Goal: Task Accomplishment & Management: Use online tool/utility

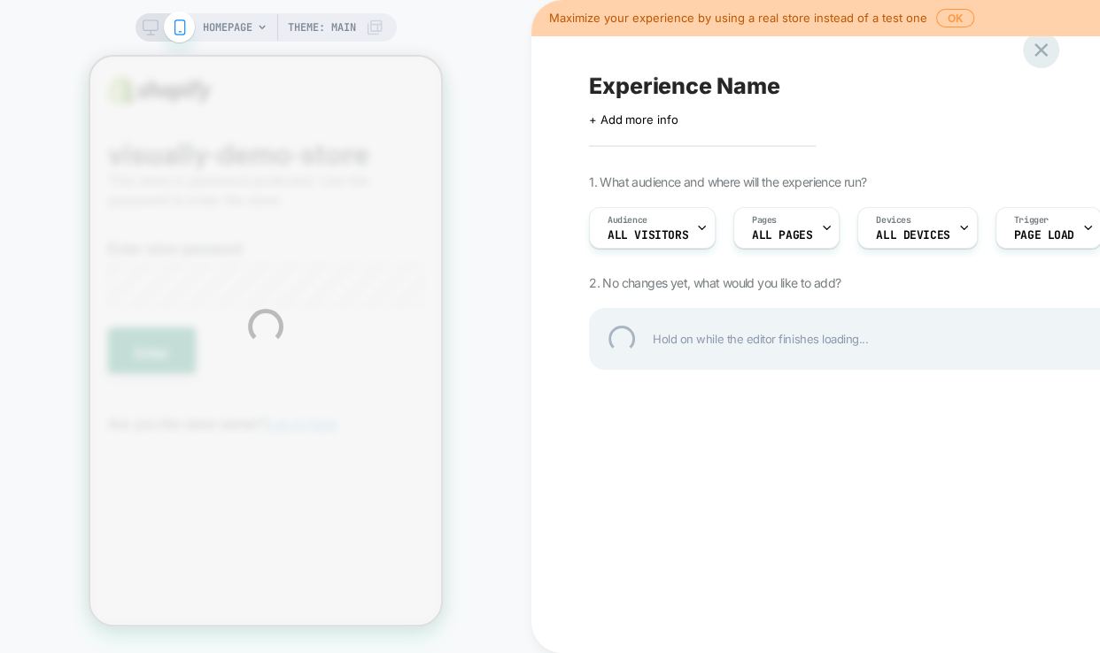
click at [1044, 56] on div at bounding box center [1041, 50] width 36 height 36
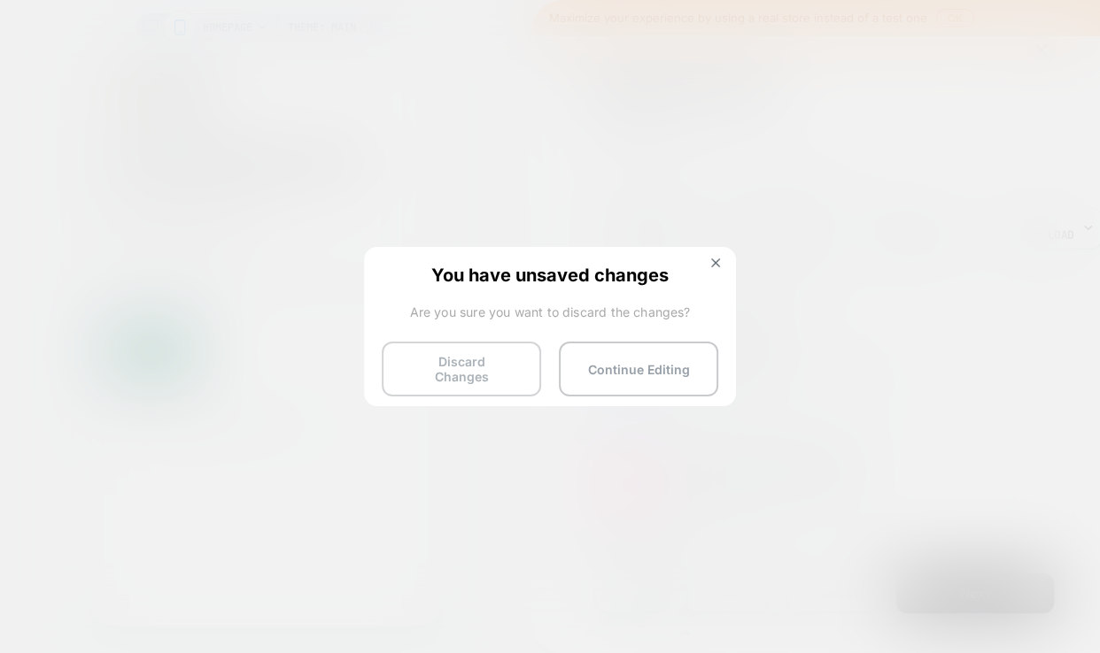
click at [465, 369] on button "Discard Changes" at bounding box center [461, 369] width 159 height 55
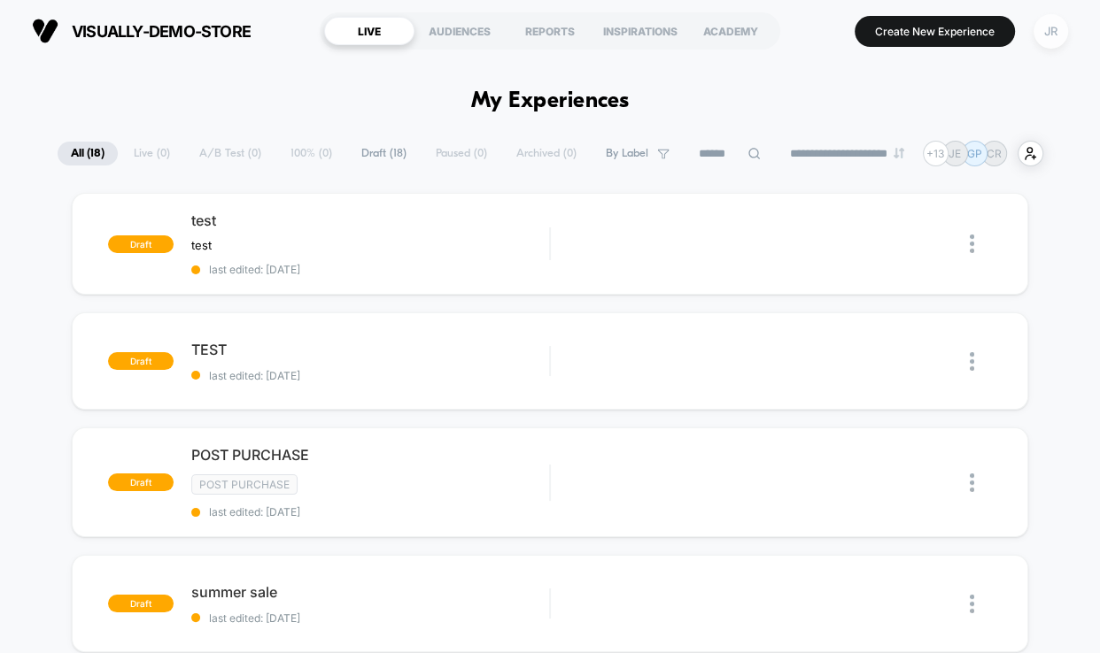
click at [1066, 28] on div "JR" at bounding box center [1050, 31] width 35 height 35
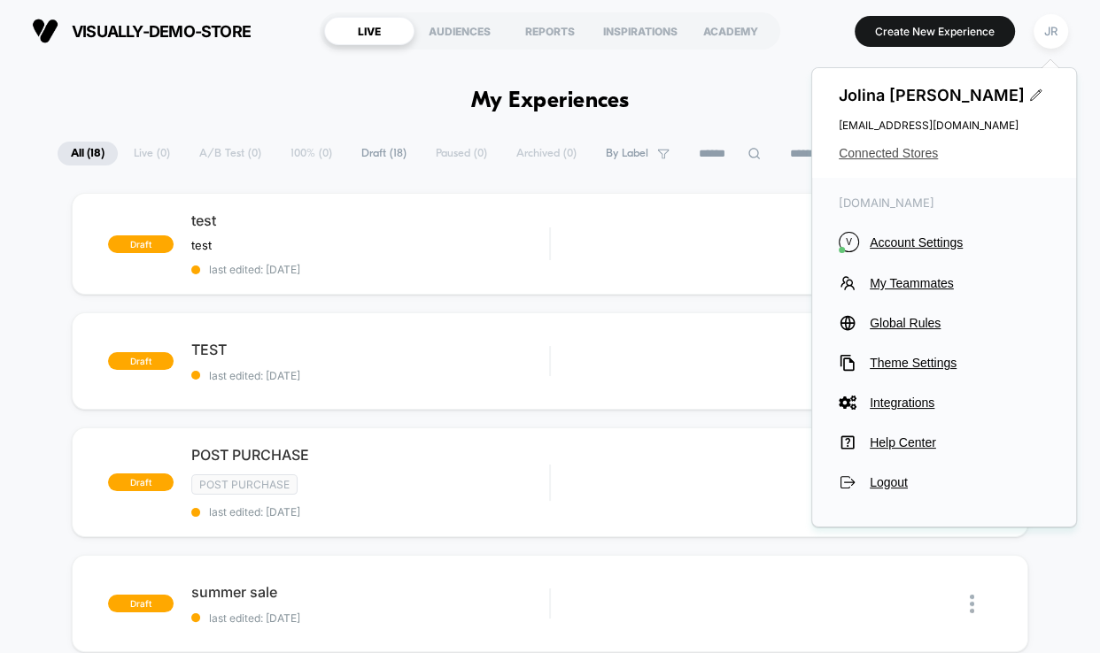
click at [890, 153] on span "Connected Stores" at bounding box center [943, 153] width 211 height 14
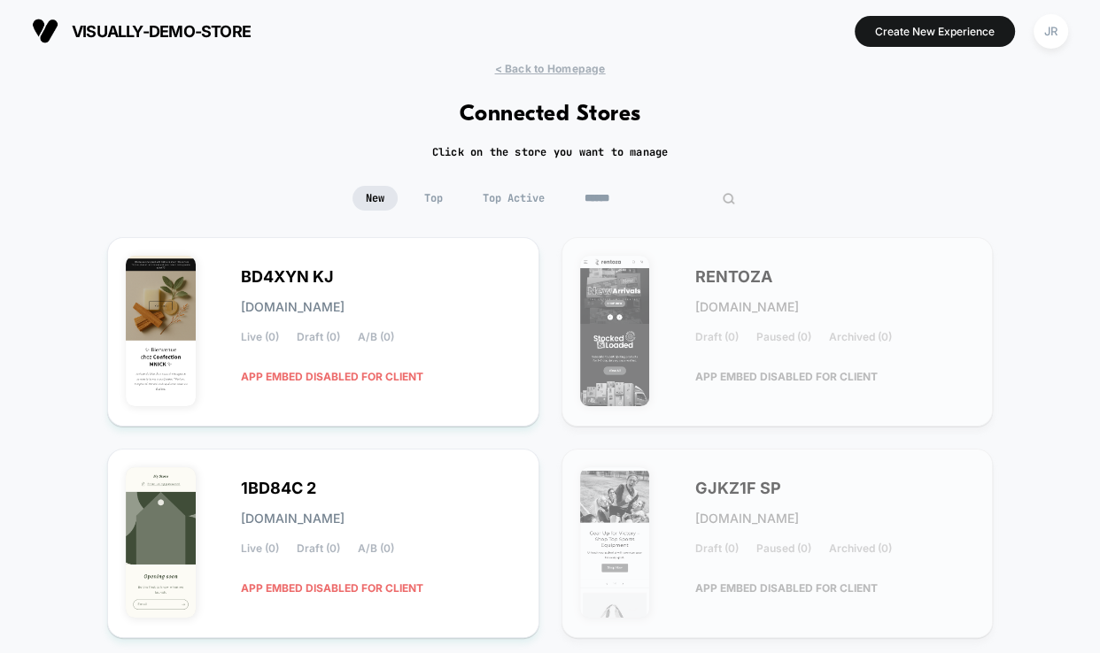
click at [640, 190] on input at bounding box center [659, 198] width 177 height 25
paste input "********"
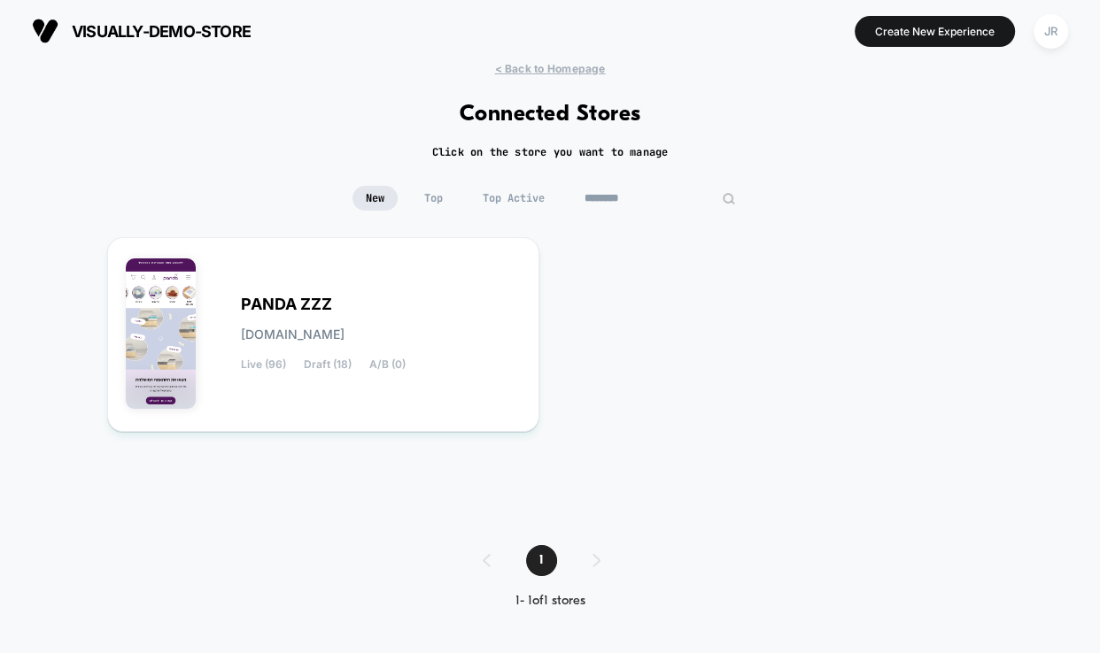
type input "********"
click at [447, 359] on div "PANDA ZZZ [DOMAIN_NAME] Live (96) Draft (18) A/B (0)" at bounding box center [381, 334] width 280 height 73
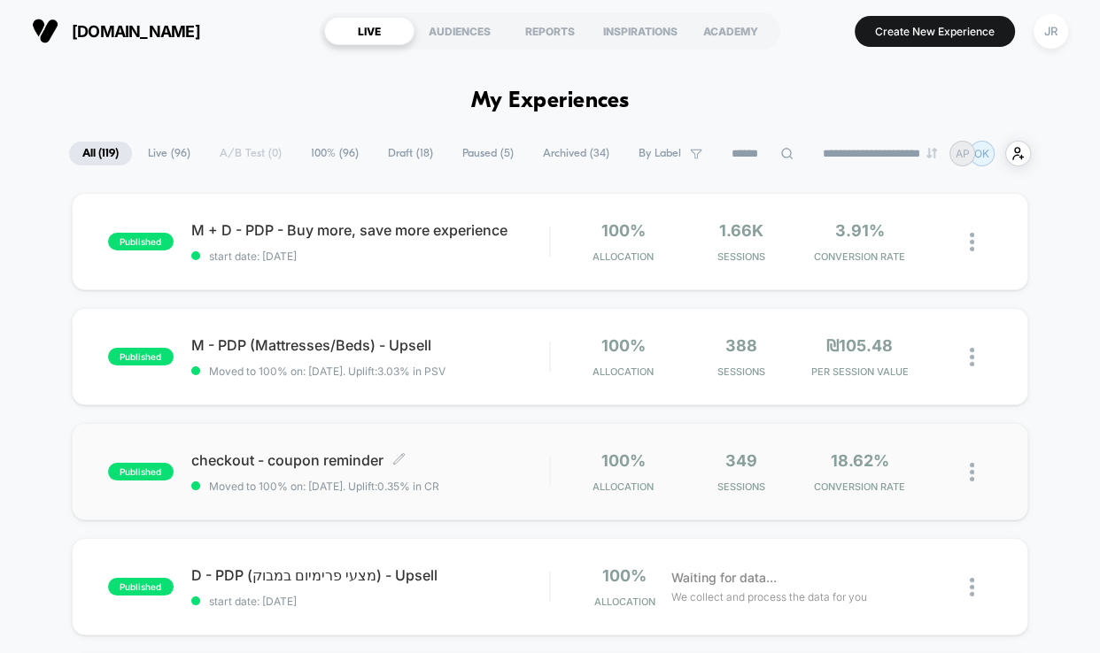
click at [492, 458] on span "checkout - coupon reminder Click to edit experience details" at bounding box center [370, 461] width 359 height 18
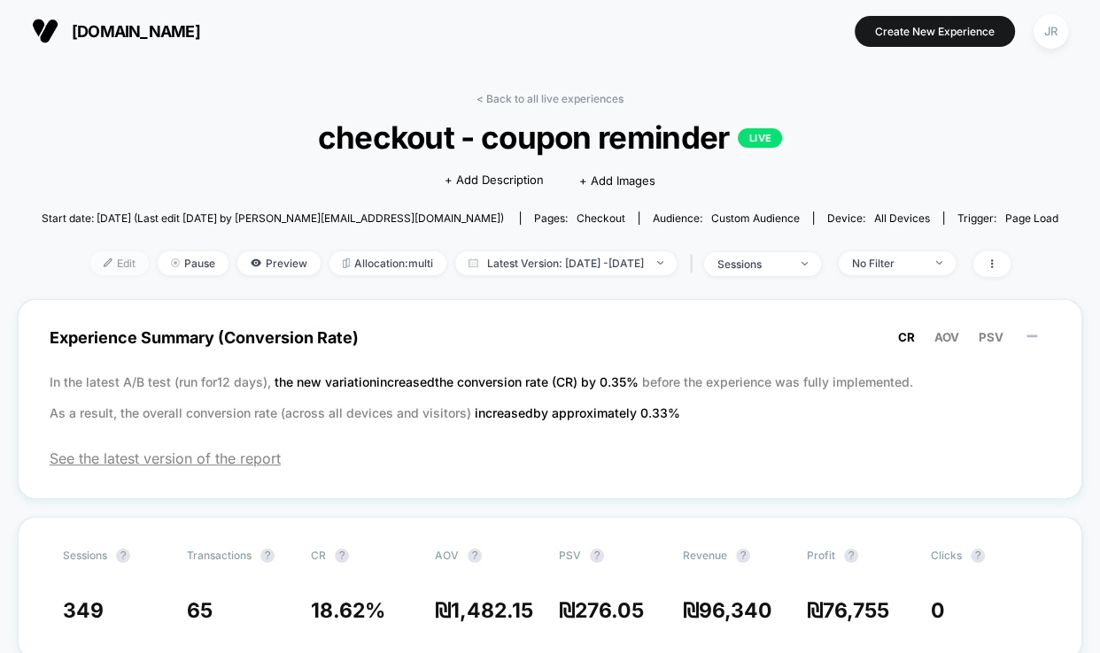
click at [92, 256] on span "Edit" at bounding box center [119, 263] width 58 height 24
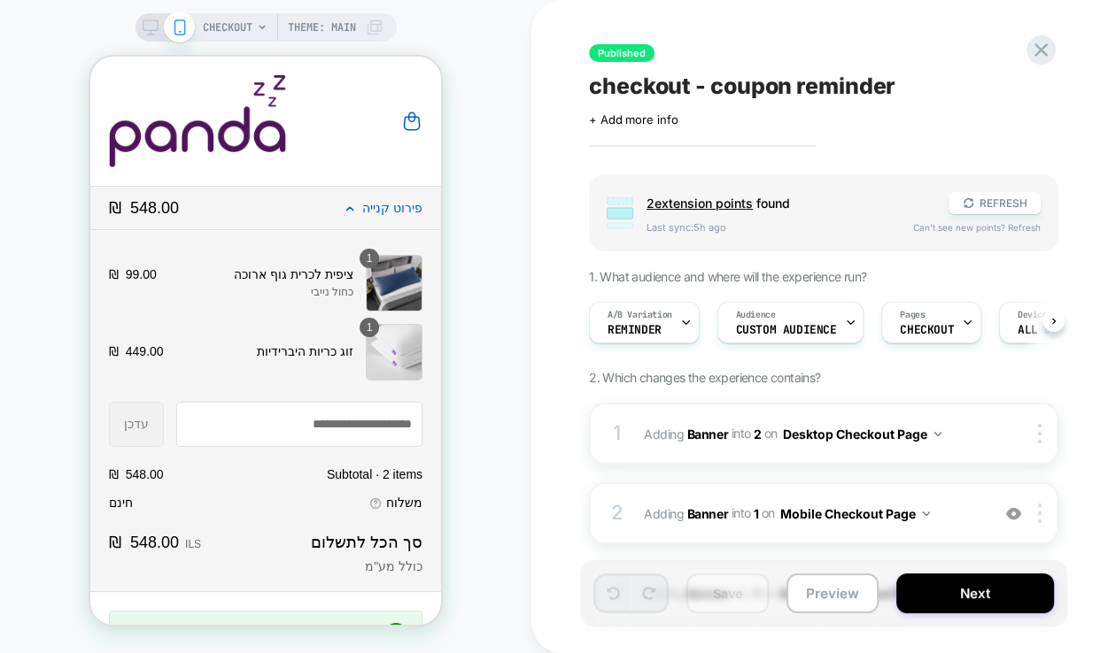
click at [156, 27] on div at bounding box center [165, 27] width 45 height 16
click at [135, 27] on div "CHECKOUT Theme: MAIN" at bounding box center [265, 27] width 261 height 28
click at [145, 28] on icon at bounding box center [151, 27] width 16 height 16
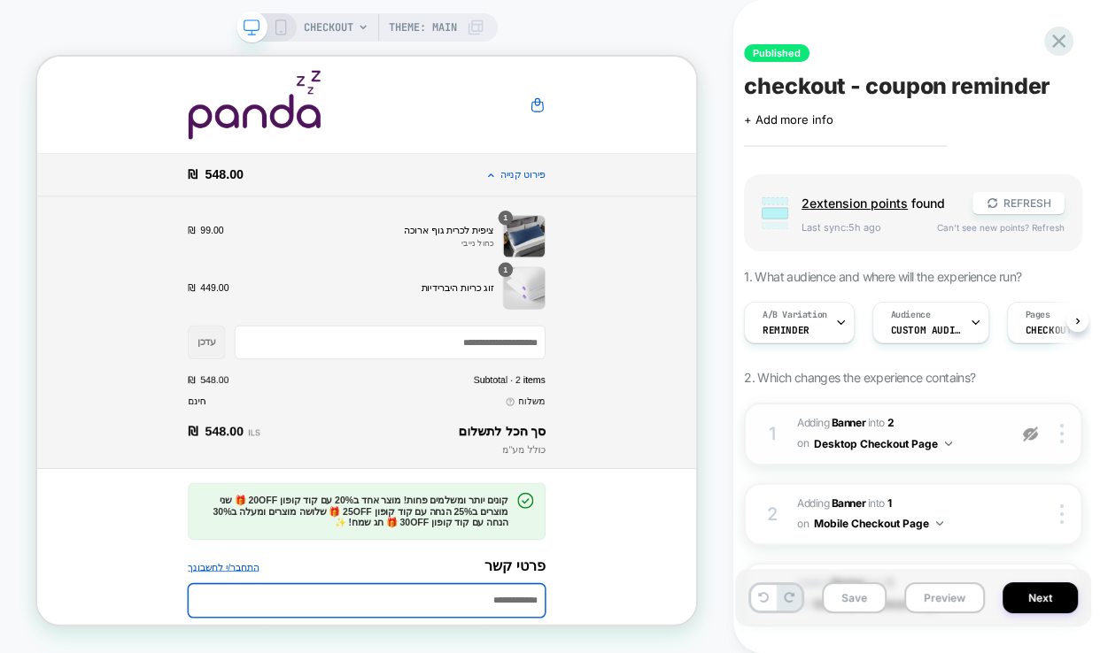
click at [977, 445] on span "#_loomi_addon_1738770652932 Adding Banner INTO 2 2 on Desktop Checkout Page" at bounding box center [897, 434] width 201 height 42
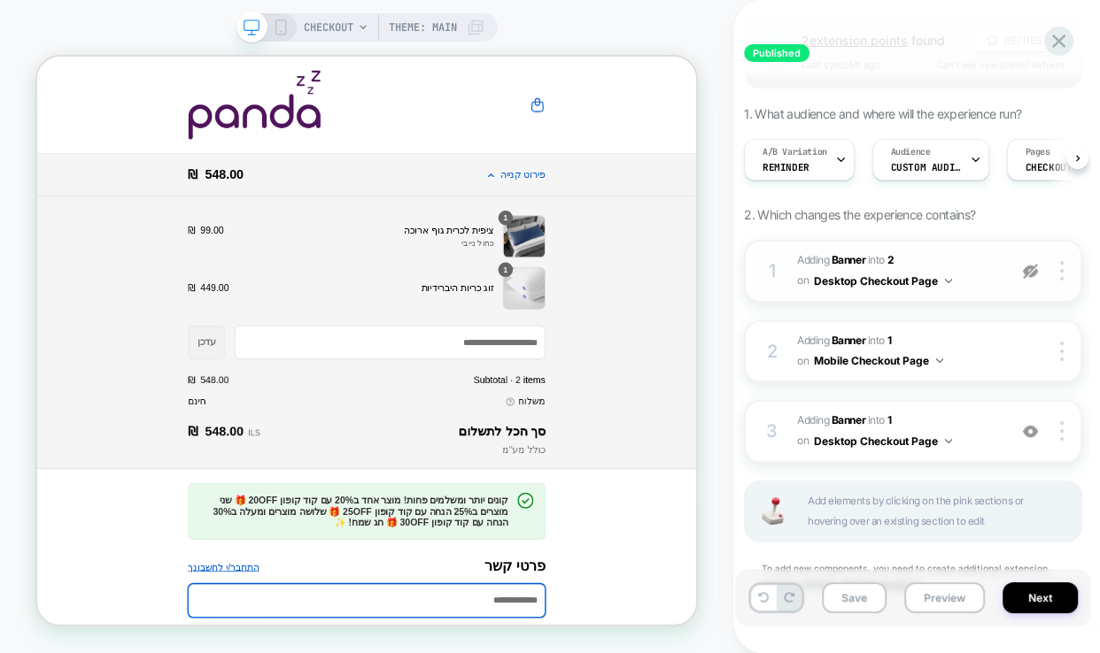
scroll to position [162, 0]
click at [977, 445] on span "#_loomi_addon_1747901180088 Adding Banner INTO 1 1 on Desktop Checkout Page" at bounding box center [897, 433] width 201 height 42
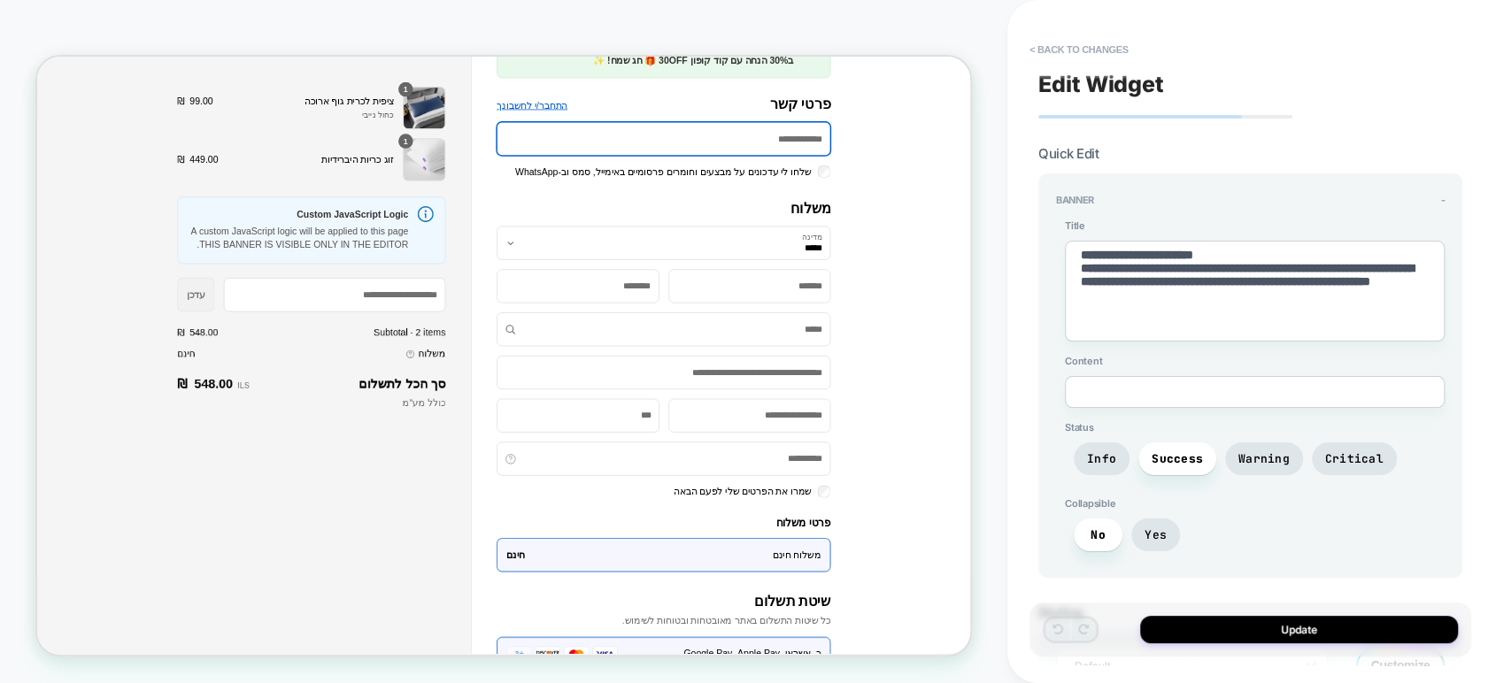
scroll to position [0, 0]
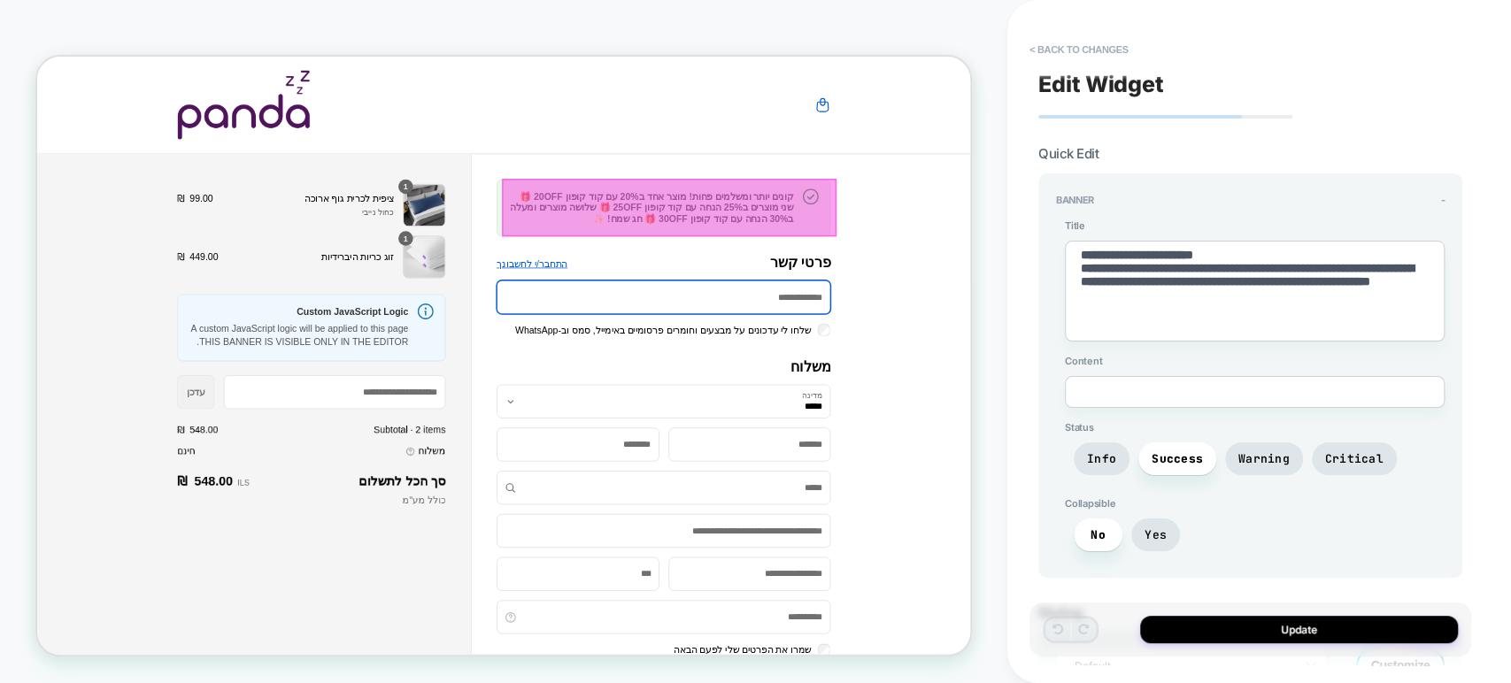
click at [916, 246] on div at bounding box center [879, 258] width 445 height 76
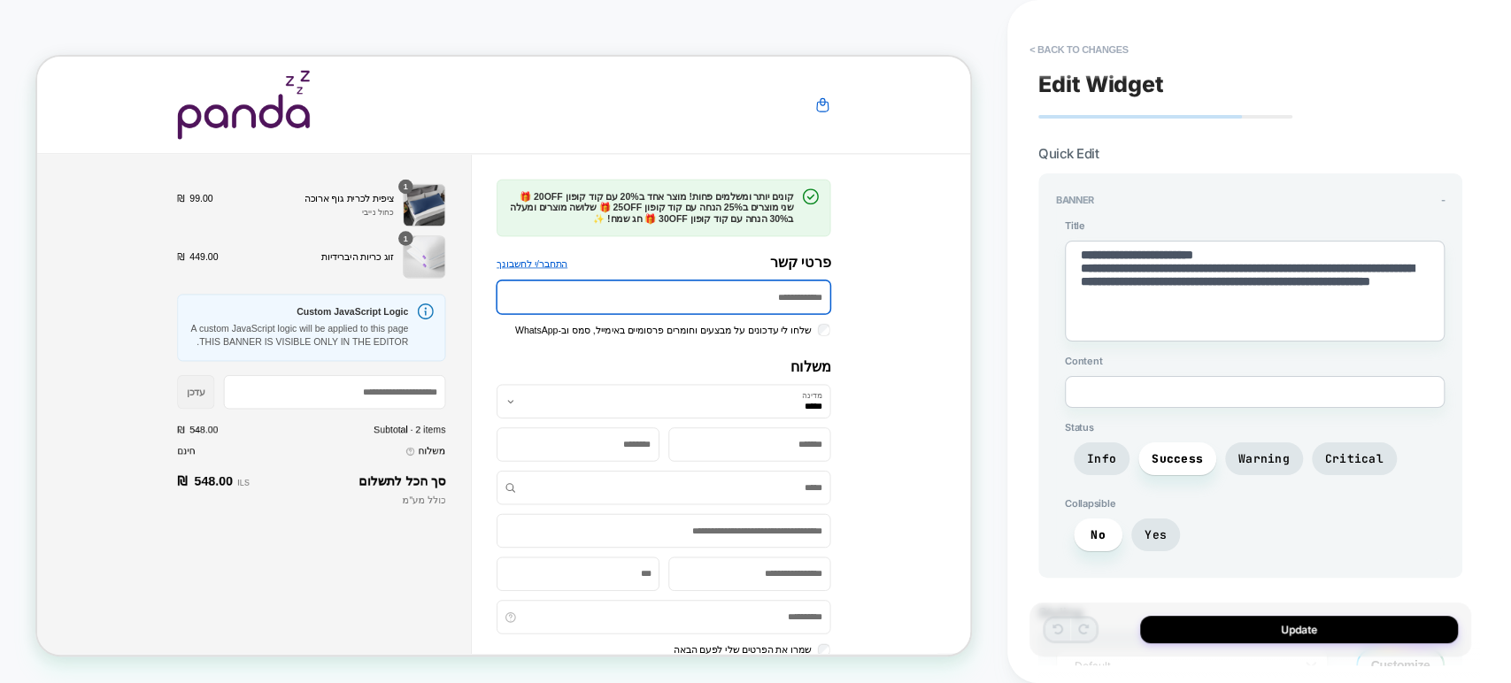
click at [843, 126] on div at bounding box center [632, 121] width 816 height 92
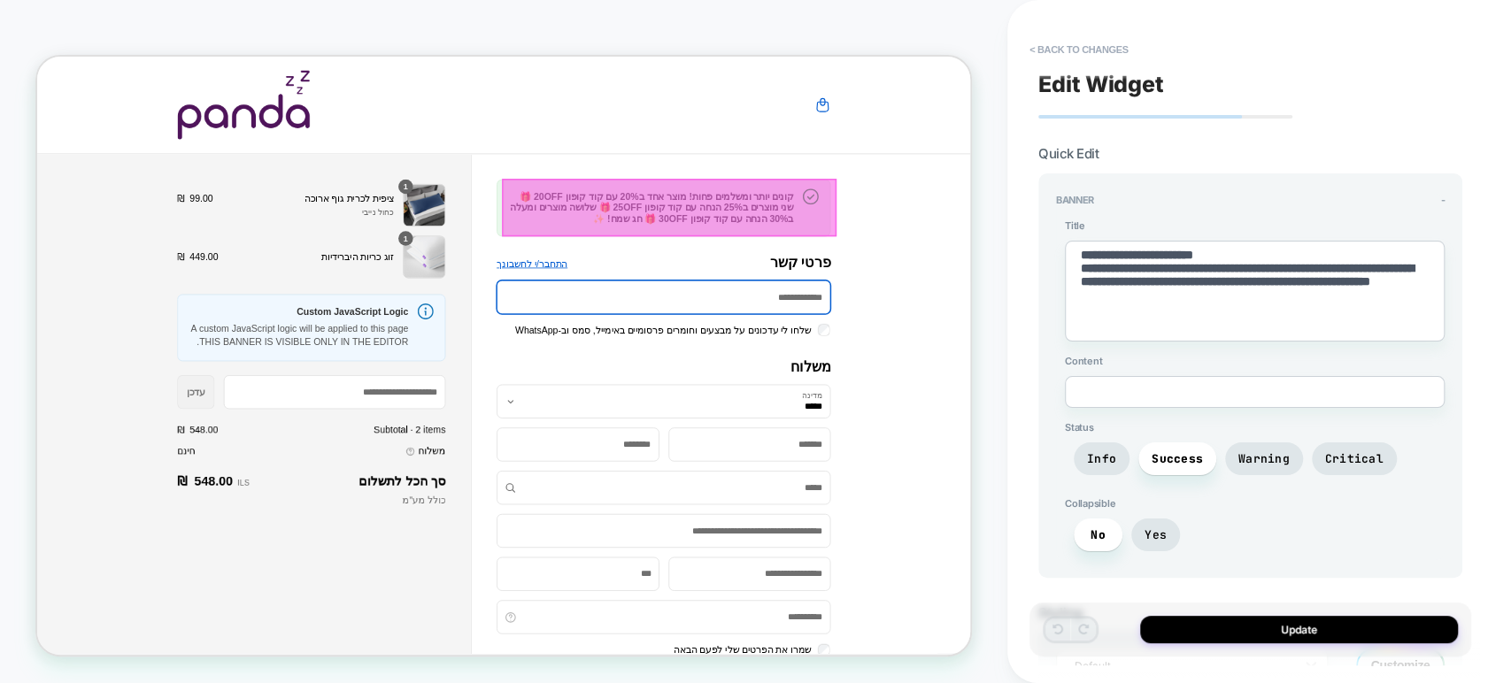
click at [876, 262] on div at bounding box center [879, 258] width 445 height 76
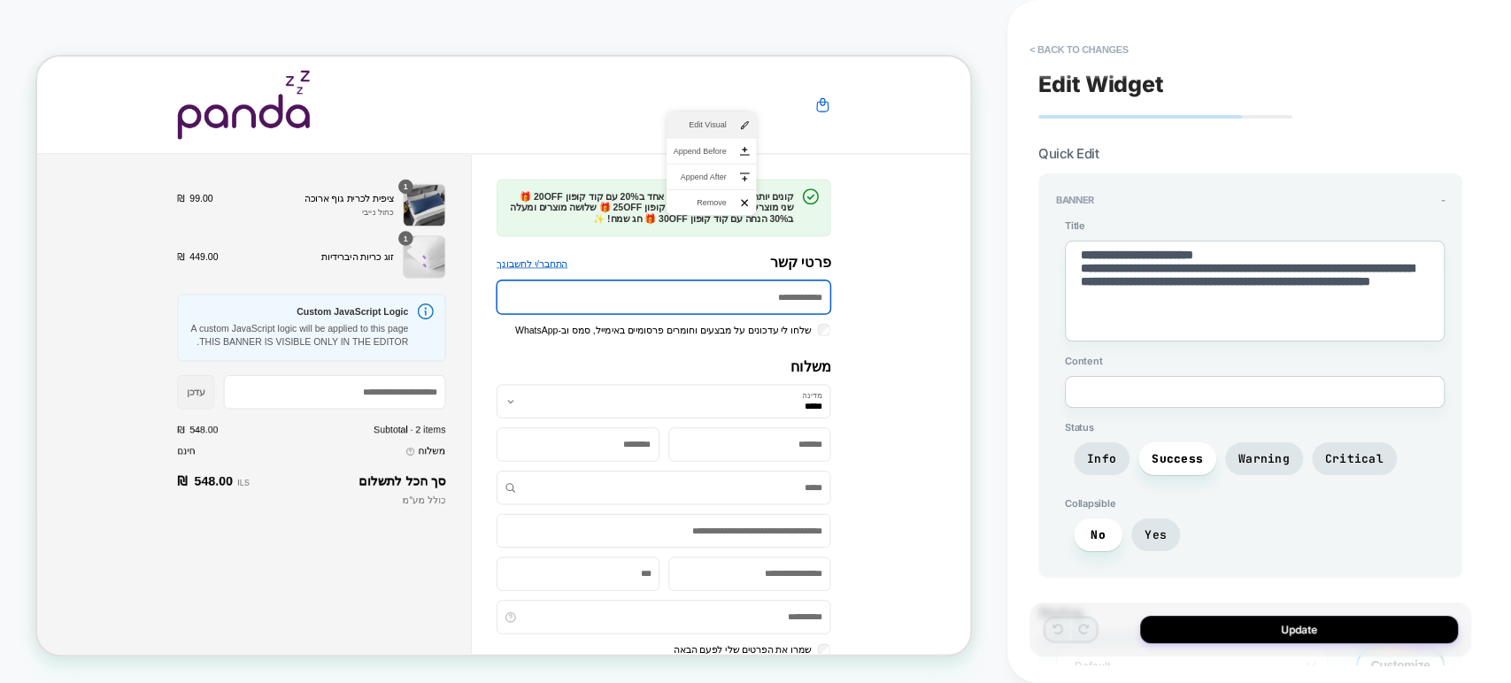
click at [919, 143] on span "Edit Visual" at bounding box center [920, 148] width 71 height 16
click at [1036, 49] on button "< Back to changes" at bounding box center [1079, 49] width 117 height 28
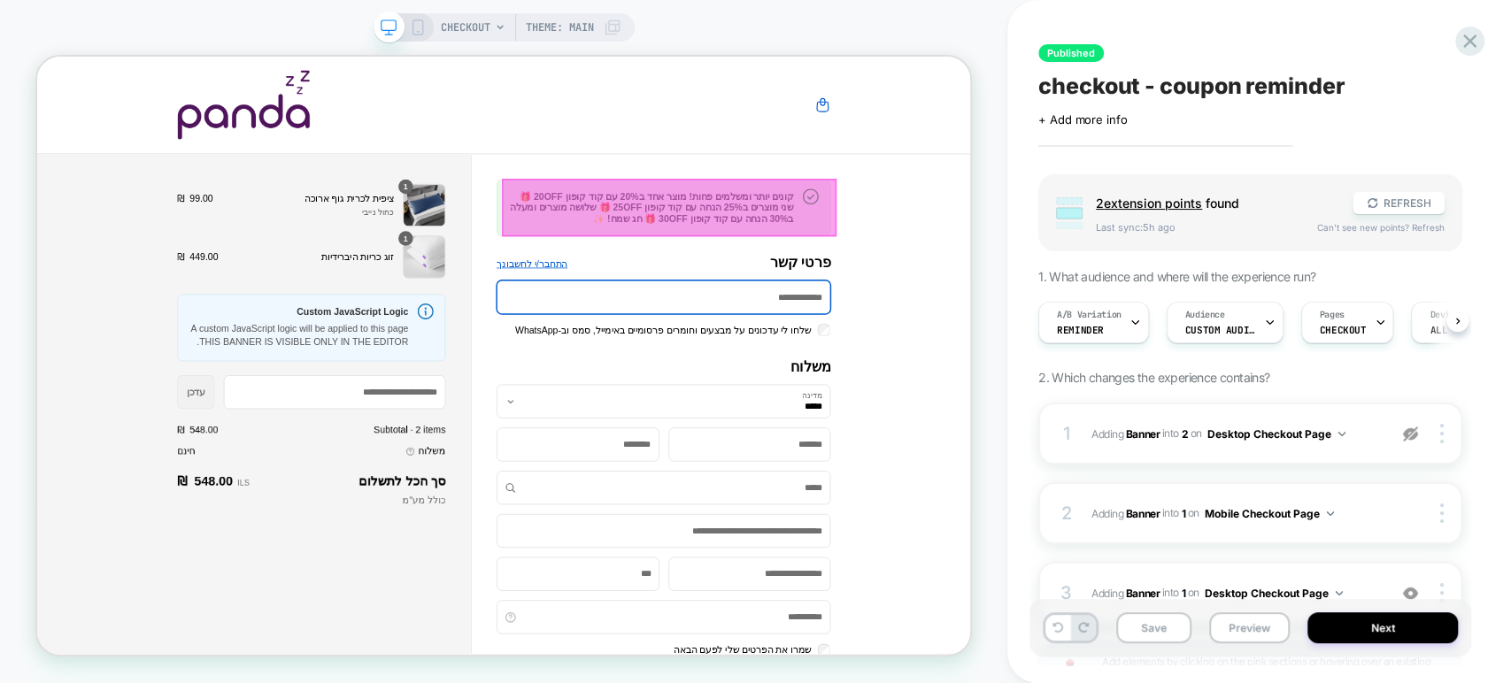
click at [917, 248] on div at bounding box center [879, 258] width 445 height 76
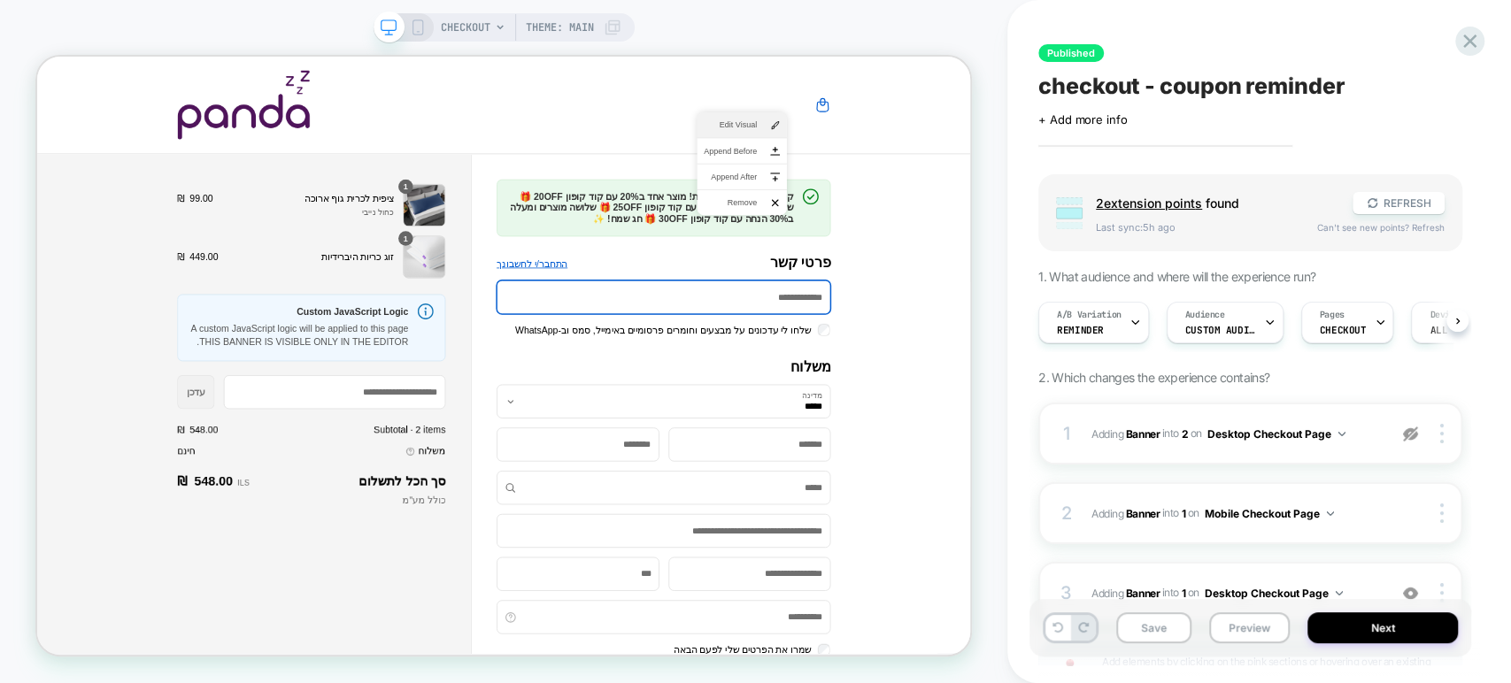
click at [956, 150] on span "Edit Visual" at bounding box center [961, 148] width 71 height 16
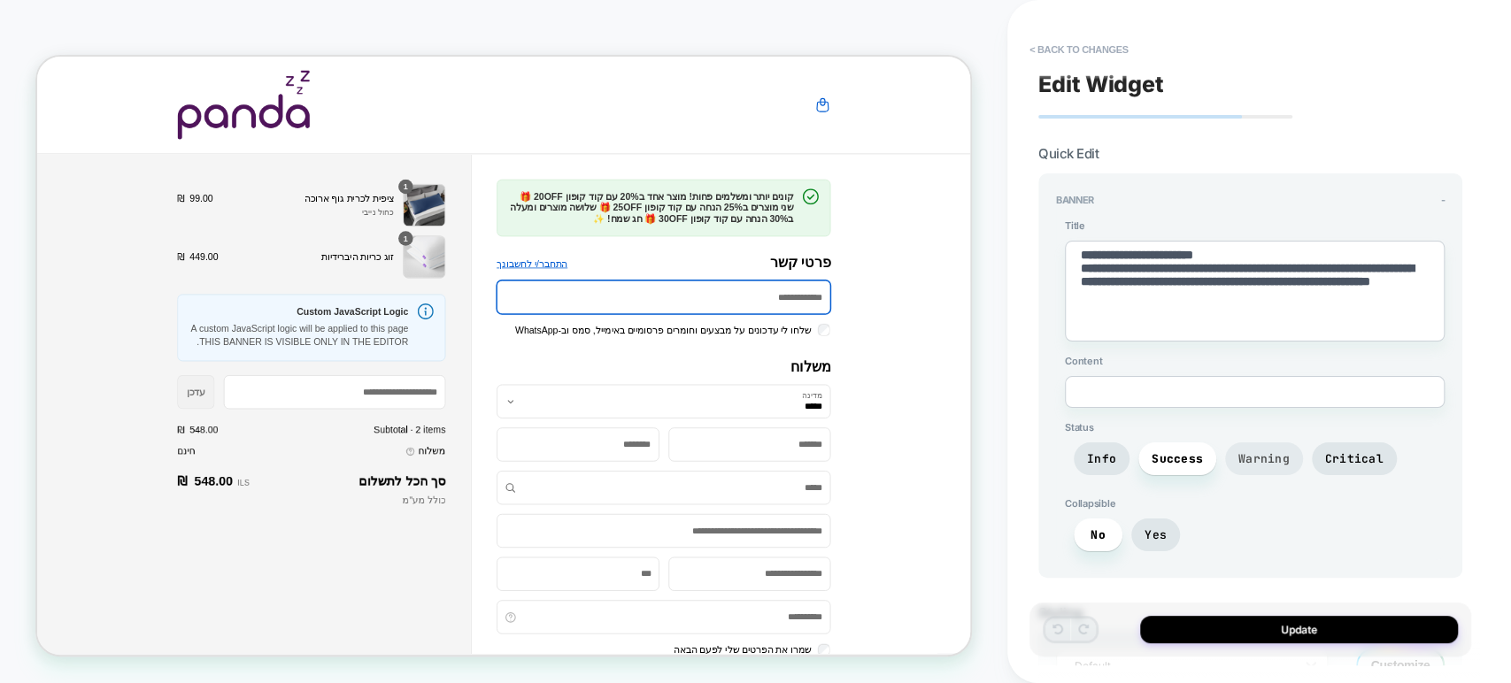
click at [1099, 452] on span "Warning" at bounding box center [1264, 459] width 51 height 15
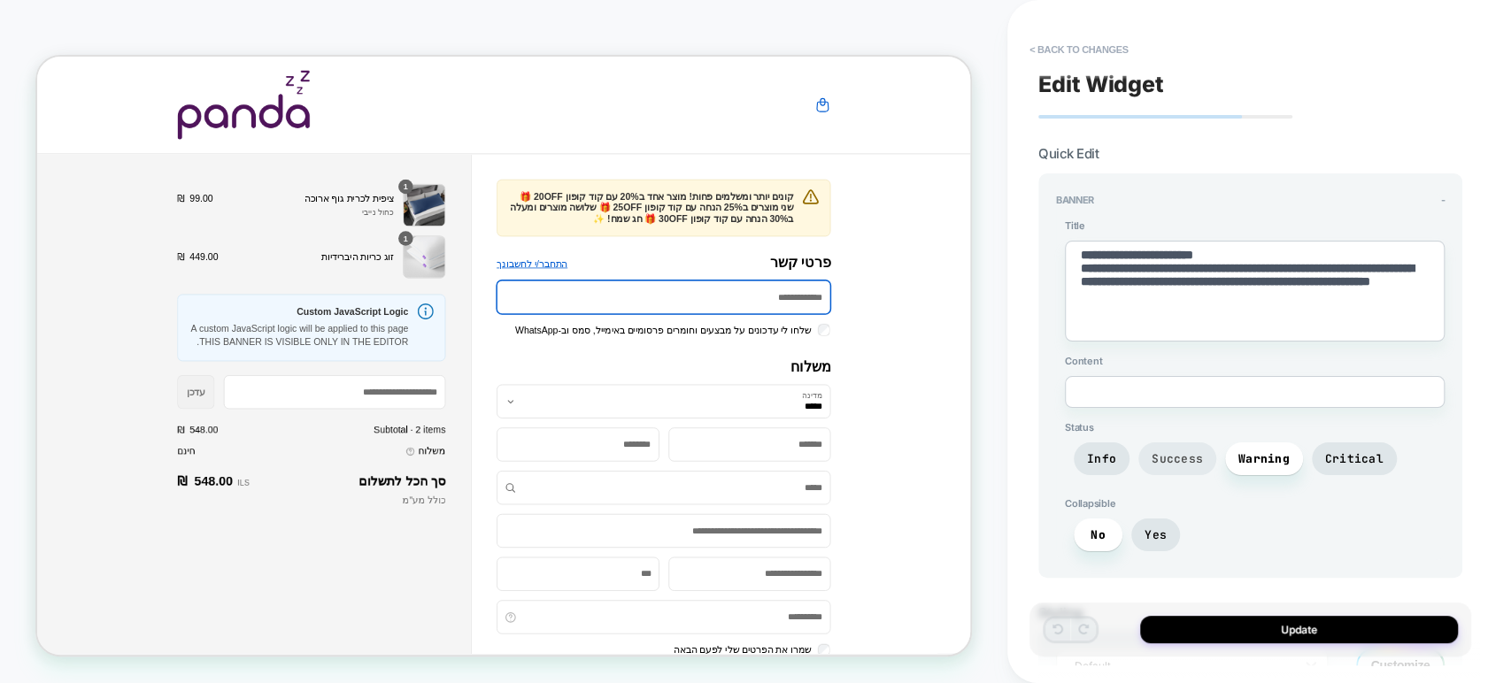
click at [1099, 452] on span "Success" at bounding box center [1177, 459] width 51 height 15
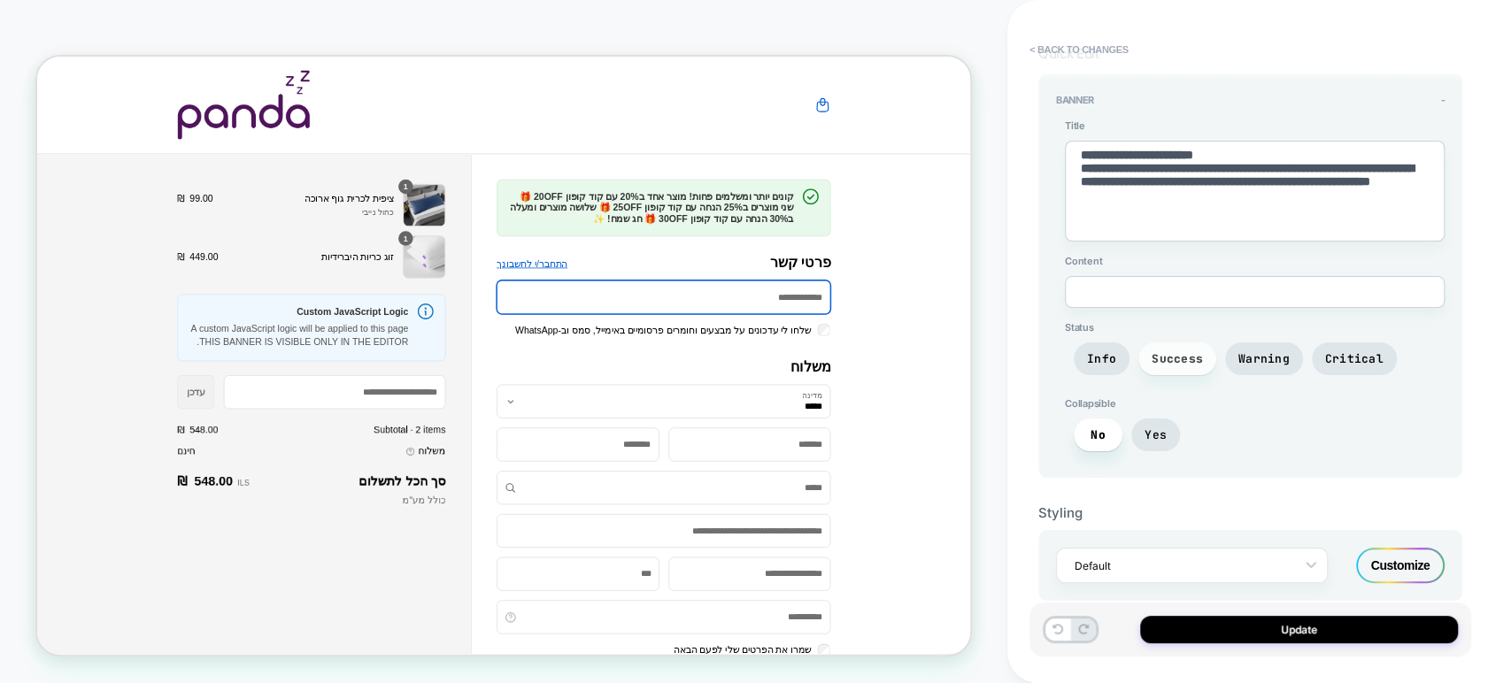
scroll to position [99, 0]
click at [1099, 436] on span "Yes" at bounding box center [1156, 436] width 22 height 15
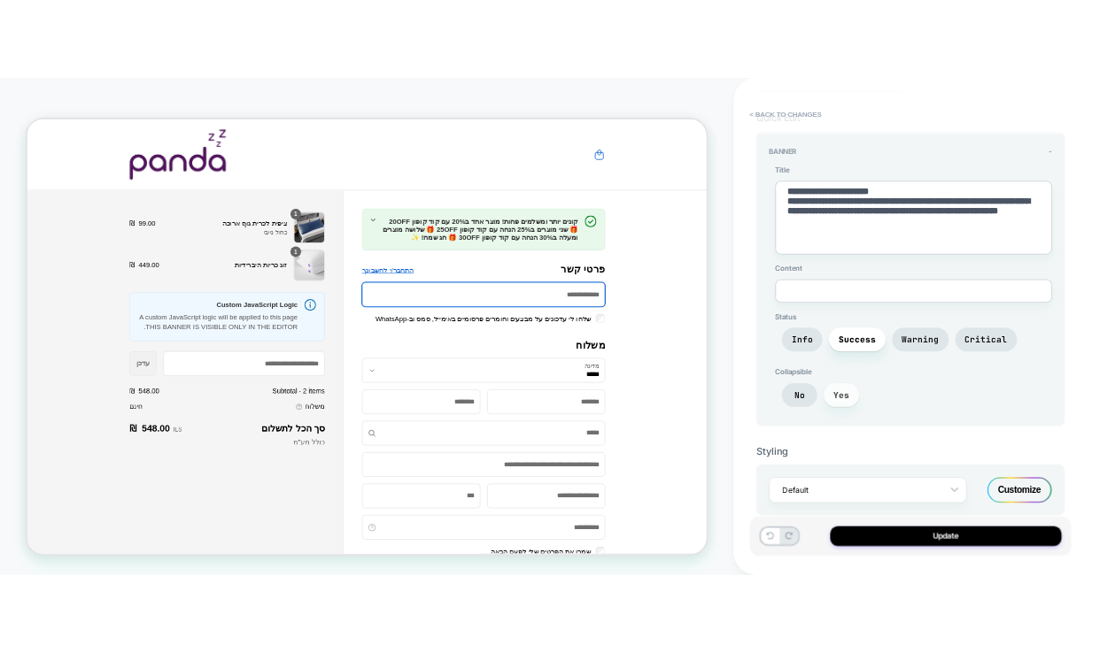
scroll to position [100, 0]
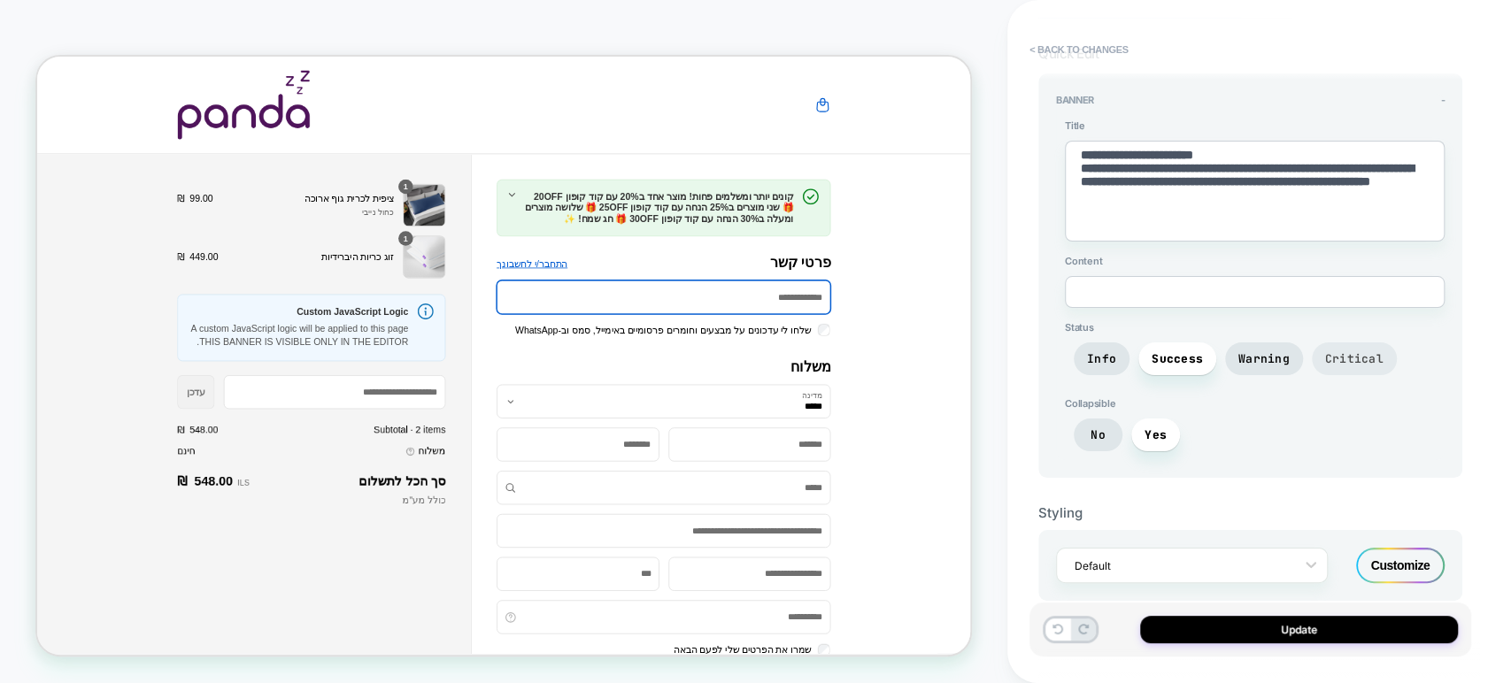
click at [1099, 346] on span "Critical" at bounding box center [1354, 359] width 85 height 33
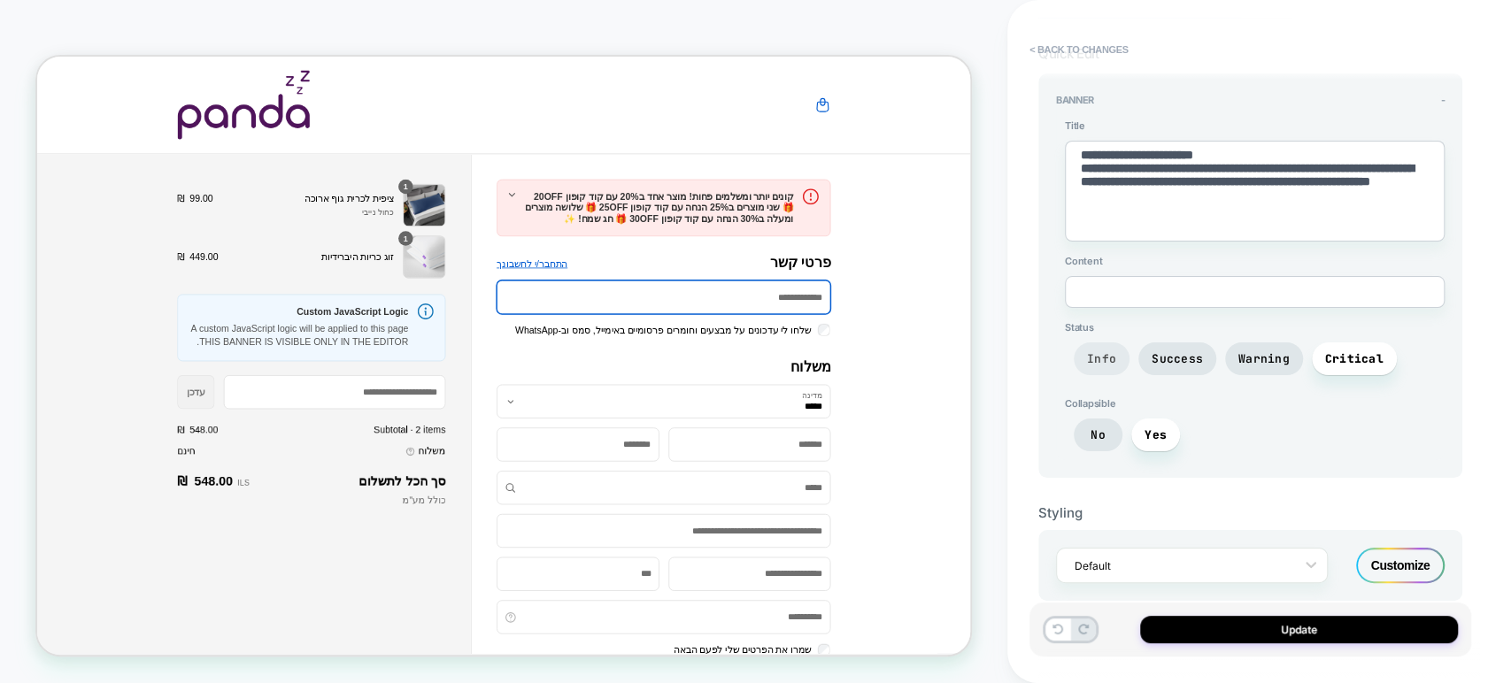
click at [1099, 353] on span "Info" at bounding box center [1101, 358] width 29 height 15
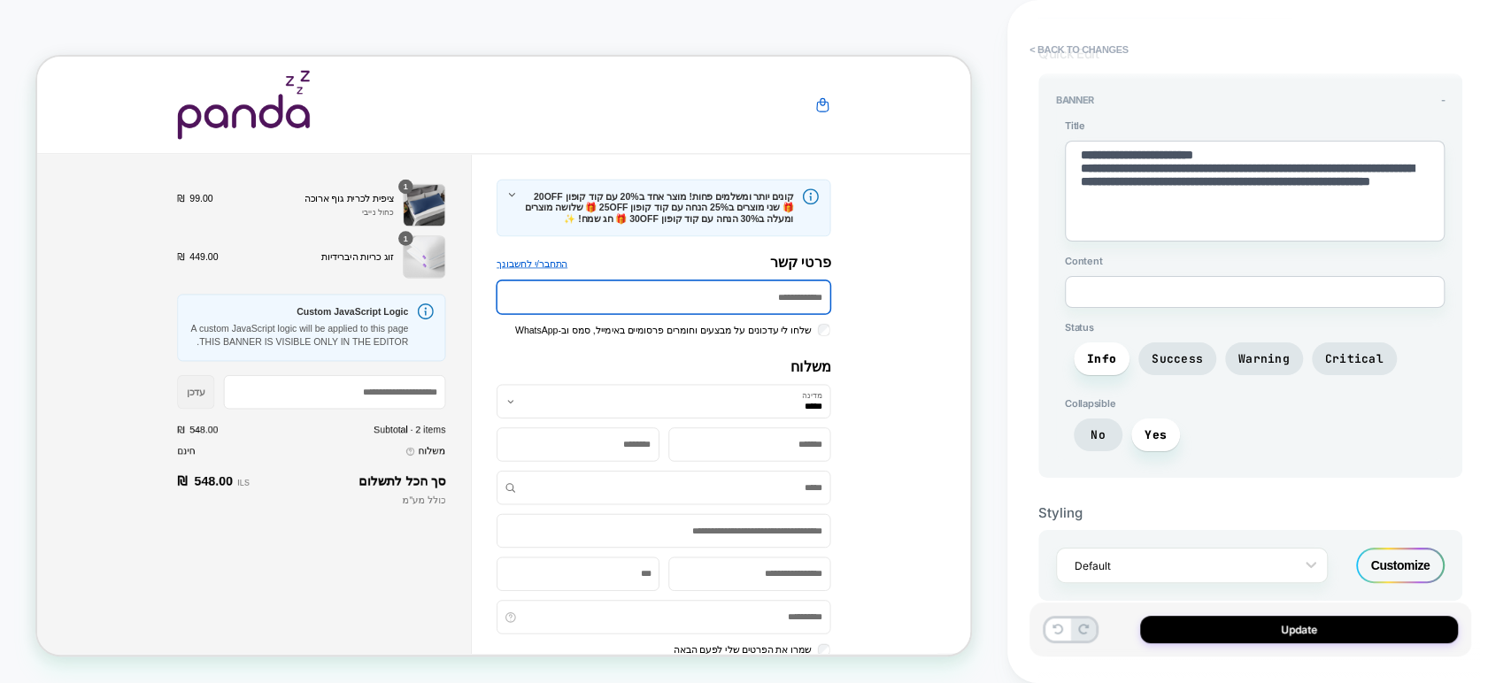
type textarea "*"
